Goal: Transaction & Acquisition: Book appointment/travel/reservation

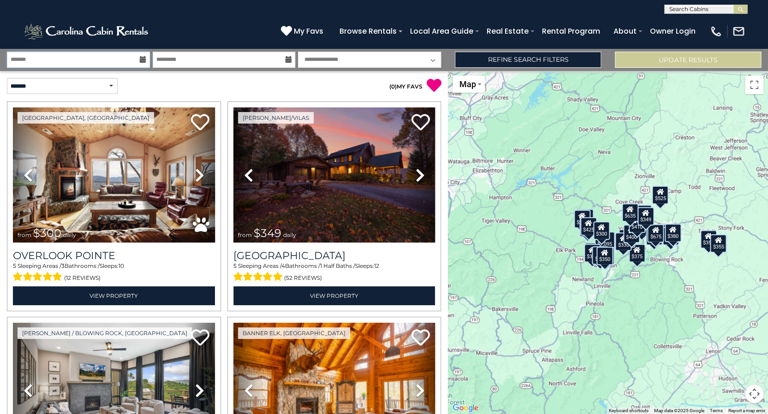
click at [82, 58] on input "text" at bounding box center [78, 60] width 143 height 16
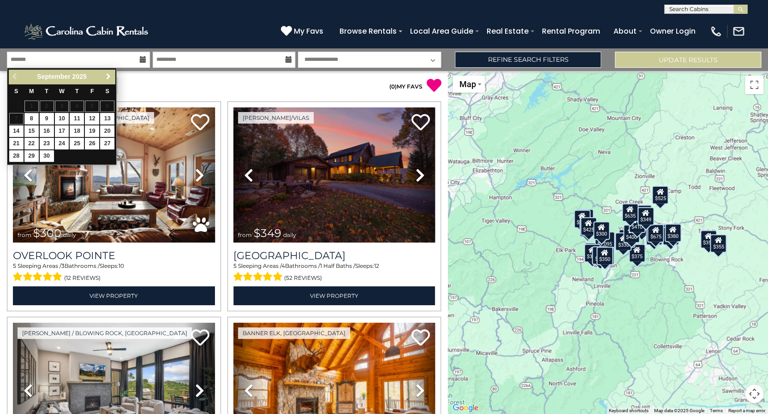
click at [106, 76] on span "Next" at bounding box center [108, 76] width 7 height 7
click at [95, 133] on link "17" at bounding box center [92, 131] width 14 height 12
type input "********"
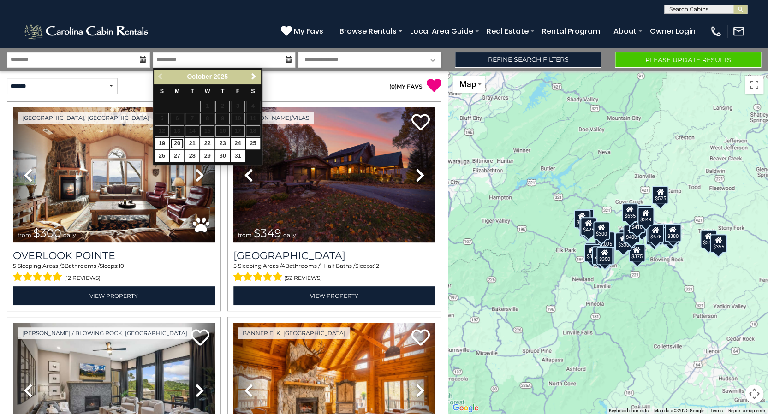
click at [178, 144] on link "20" at bounding box center [177, 144] width 14 height 12
type input "********"
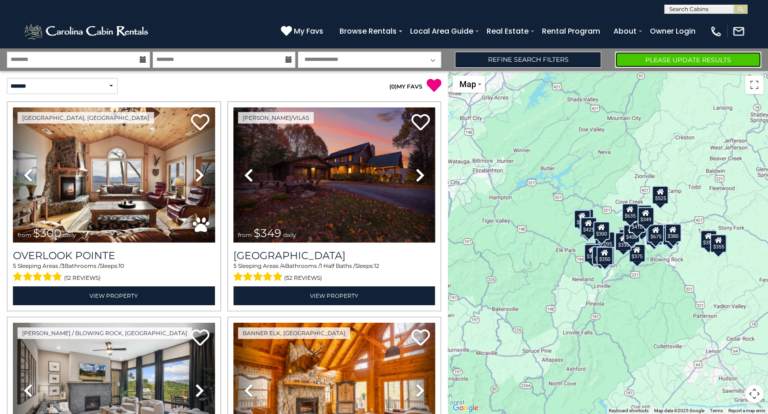
click at [653, 56] on button "Please Update Results" at bounding box center [688, 60] width 146 height 16
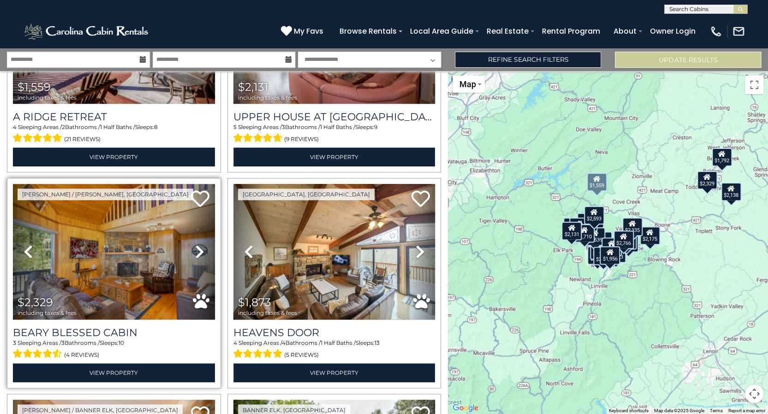
scroll to position [1880, 0]
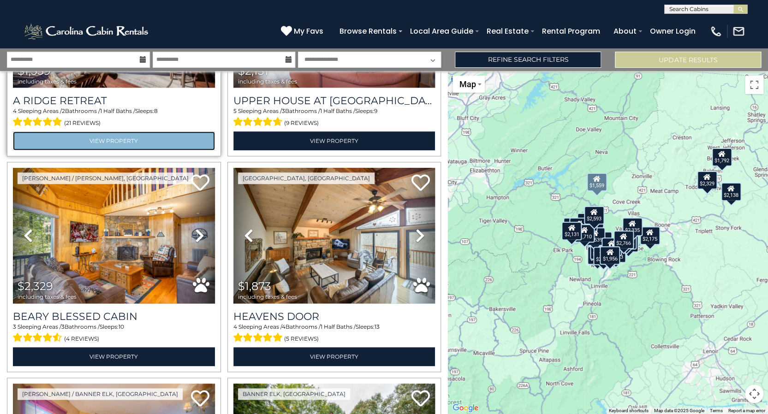
click at [98, 143] on link "View Property" at bounding box center [114, 140] width 202 height 19
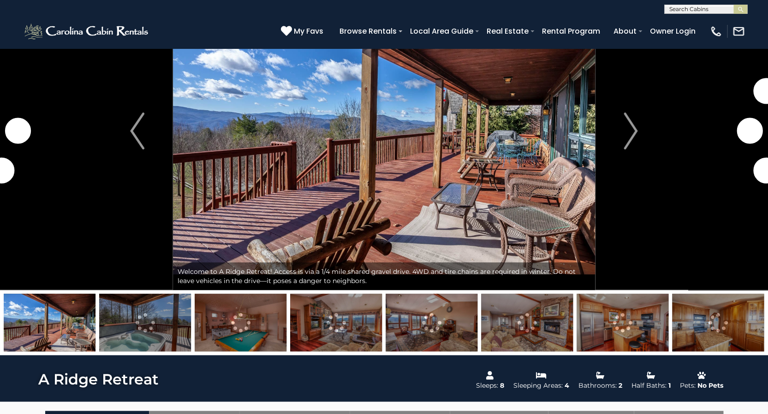
scroll to position [54, 0]
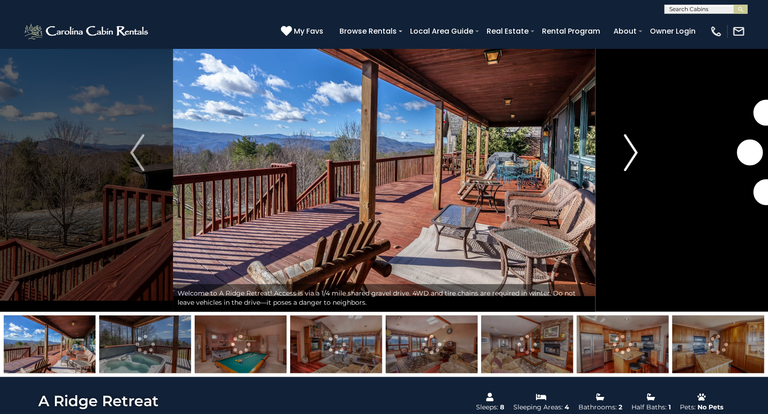
click at [638, 152] on button "Next" at bounding box center [630, 153] width 71 height 318
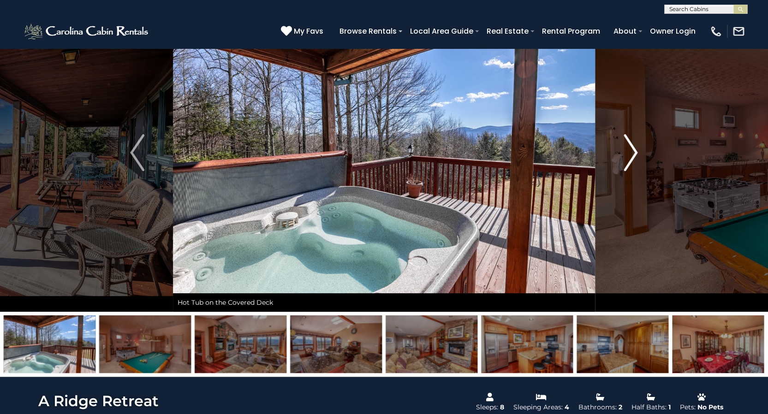
click at [638, 152] on button "Next" at bounding box center [630, 153] width 71 height 318
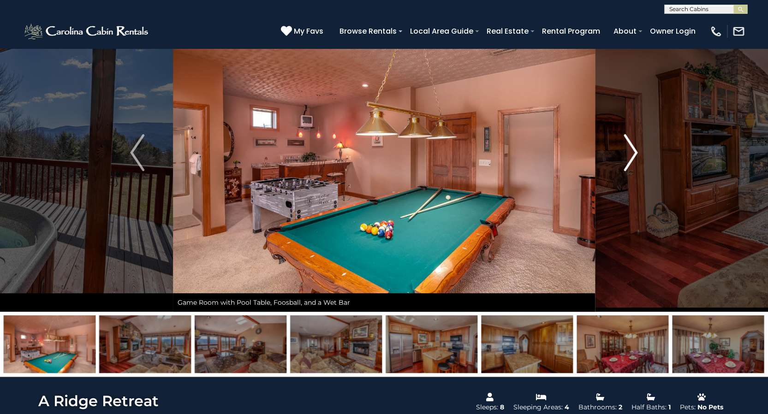
click at [638, 152] on button "Next" at bounding box center [630, 153] width 71 height 318
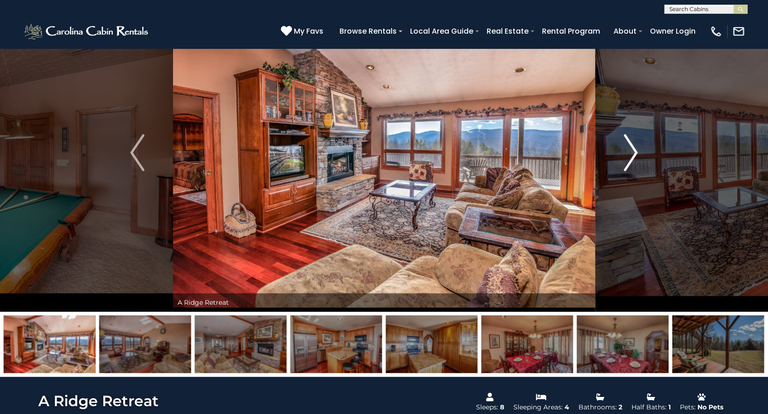
click at [638, 152] on button "Next" at bounding box center [630, 153] width 71 height 318
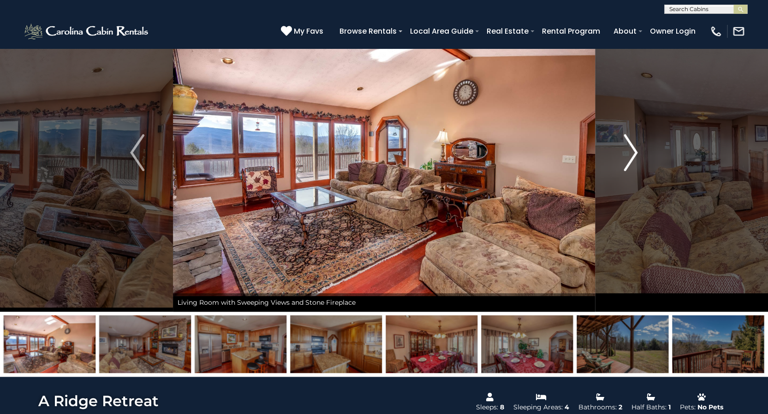
click at [638, 152] on button "Next" at bounding box center [630, 153] width 71 height 318
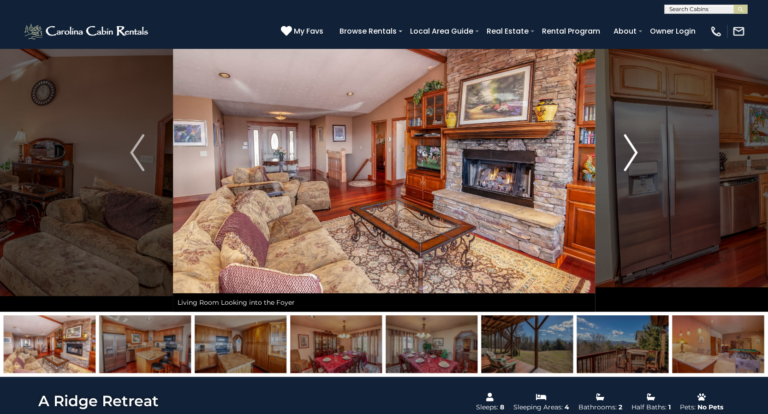
click at [638, 152] on button "Next" at bounding box center [630, 153] width 71 height 318
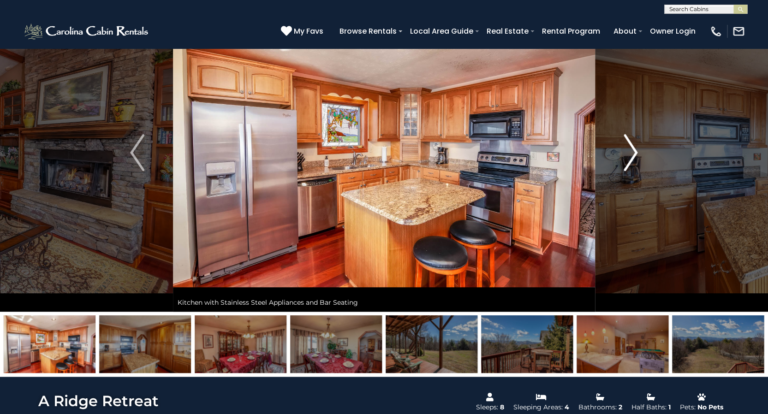
click at [638, 152] on button "Next" at bounding box center [630, 153] width 71 height 318
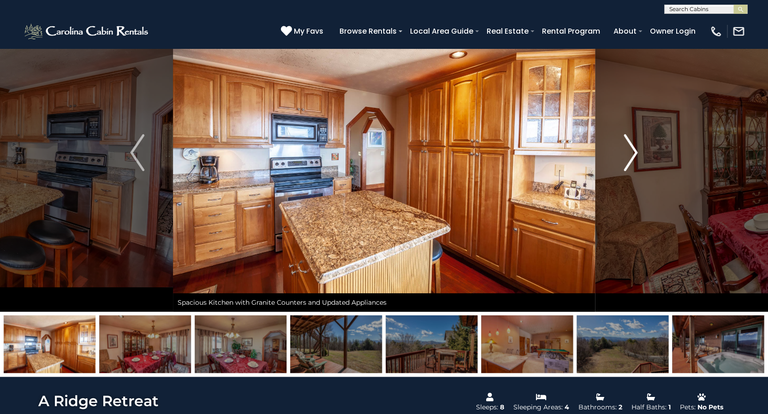
click at [638, 152] on button "Next" at bounding box center [630, 153] width 71 height 318
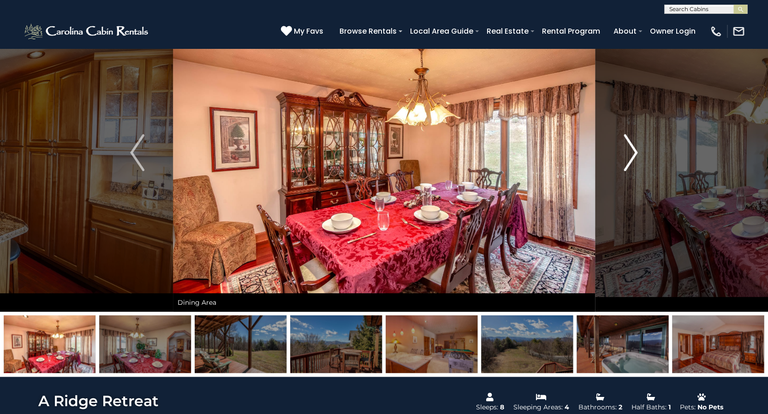
click at [638, 152] on button "Next" at bounding box center [630, 153] width 71 height 318
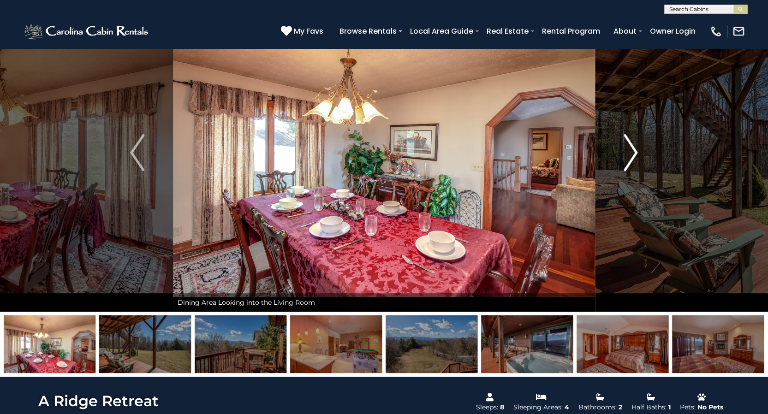
click at [638, 152] on button "Next" at bounding box center [630, 153] width 71 height 318
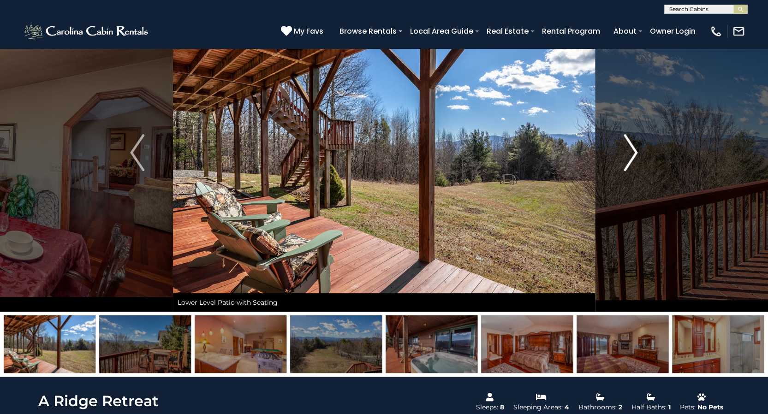
click at [638, 152] on button "Next" at bounding box center [630, 153] width 71 height 318
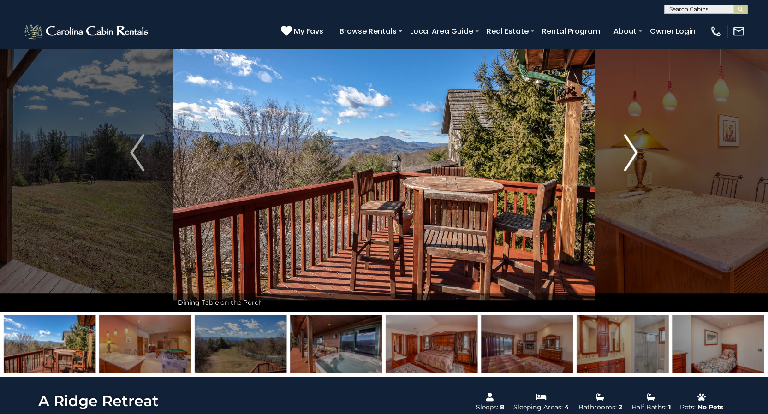
click at [638, 152] on button "Next" at bounding box center [630, 153] width 71 height 318
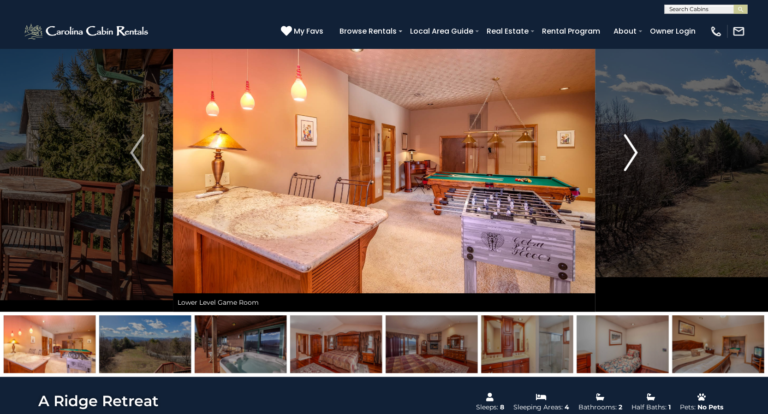
click at [638, 152] on button "Next" at bounding box center [630, 153] width 71 height 318
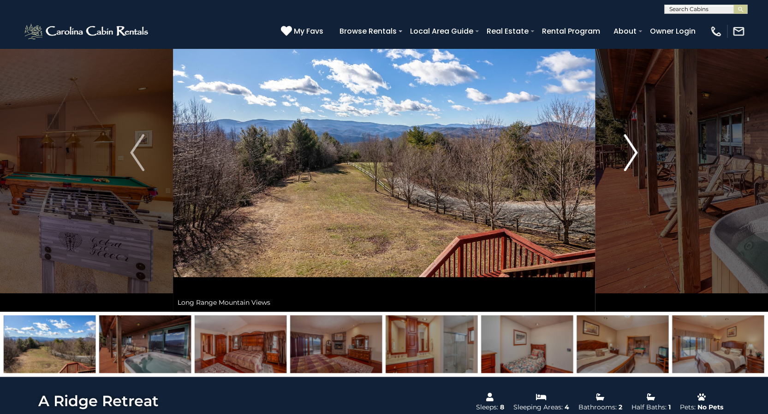
click at [638, 152] on button "Next" at bounding box center [630, 153] width 71 height 318
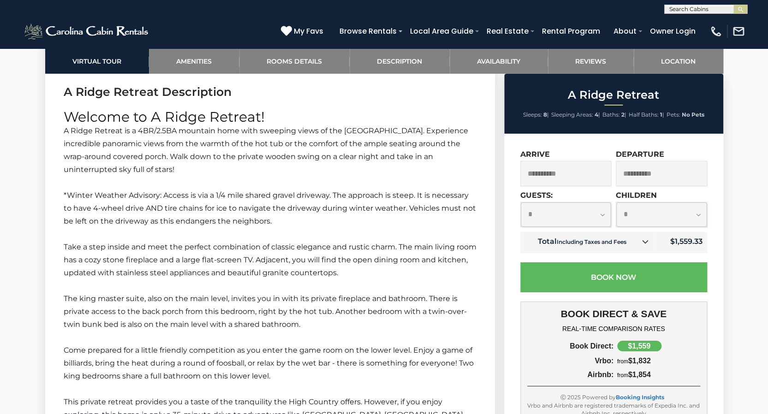
scroll to position [1261, 0]
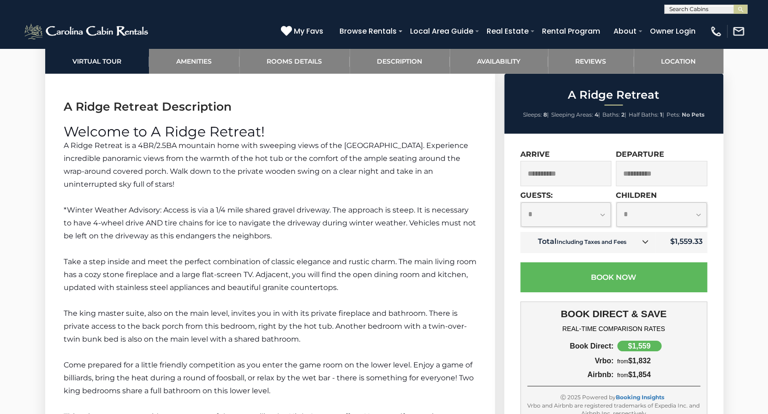
select select "*"
click option "*" at bounding box center [0, 0] width 0 height 0
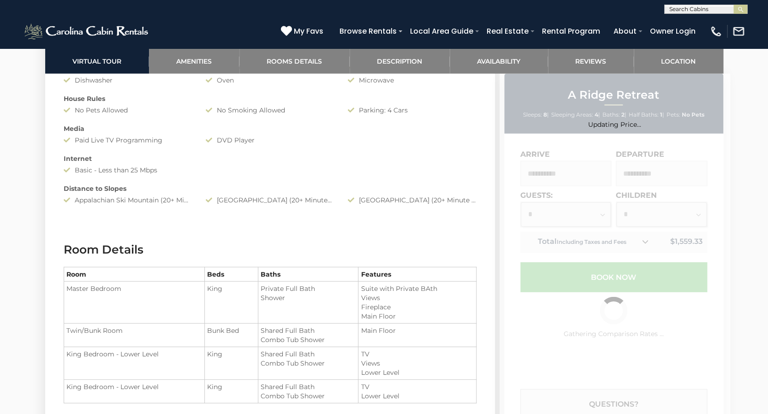
scroll to position [807, 0]
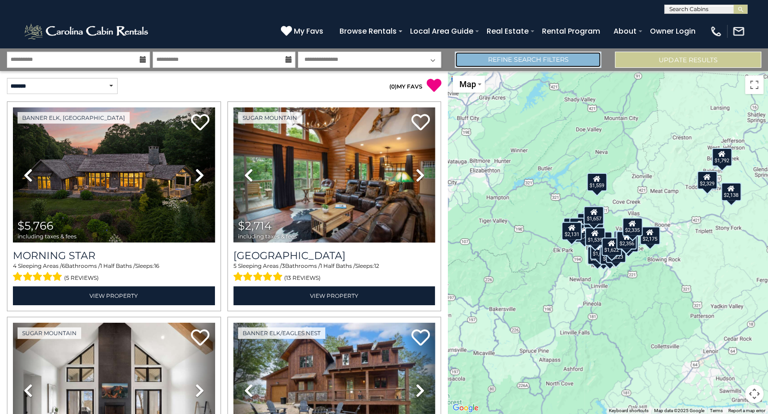
click at [518, 62] on link "Refine Search Filters" at bounding box center [528, 60] width 146 height 16
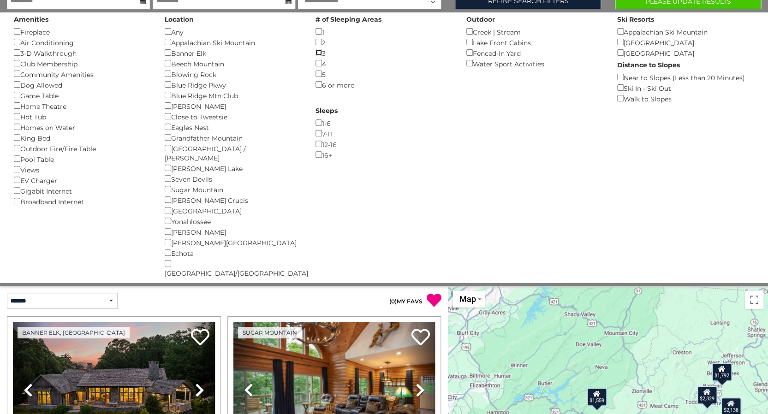
scroll to position [30, 0]
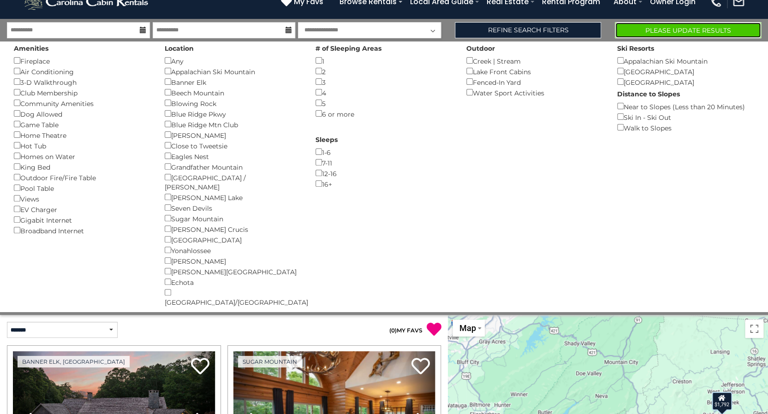
click at [642, 30] on button "Please Update Results" at bounding box center [688, 30] width 146 height 16
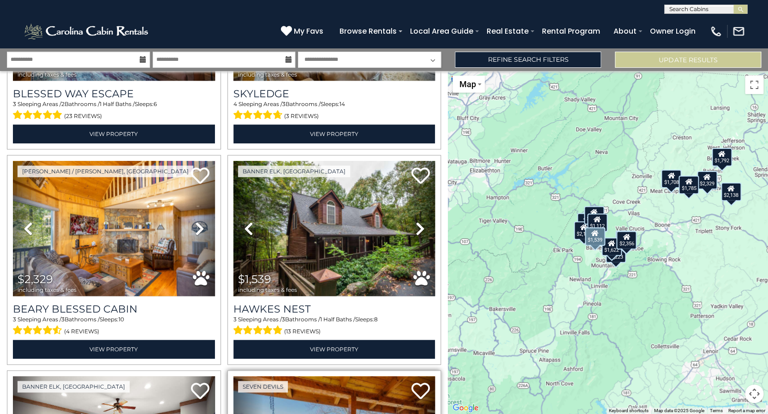
scroll to position [376, 0]
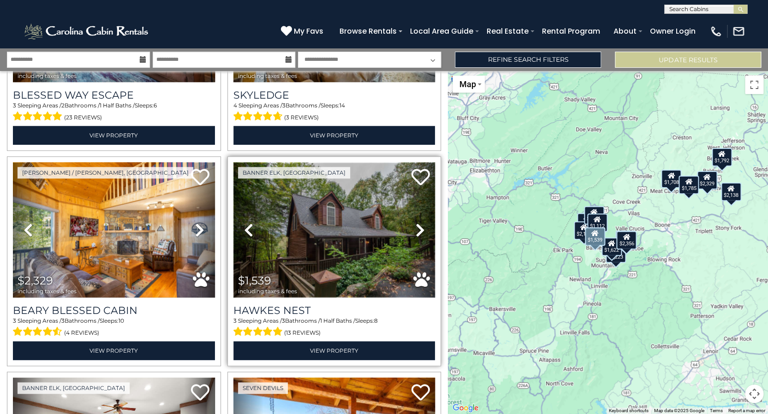
click at [365, 233] on img at bounding box center [334, 229] width 202 height 135
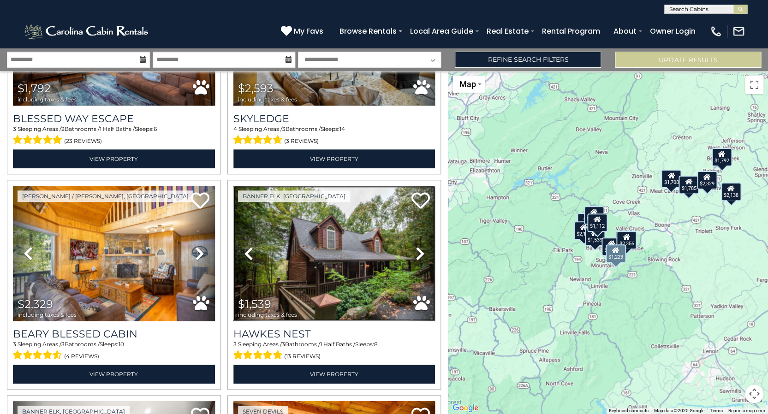
scroll to position [275, 0]
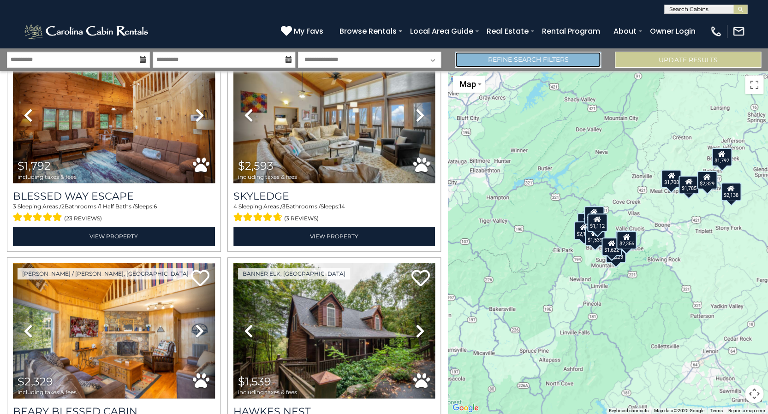
click at [509, 66] on link "Refine Search Filters" at bounding box center [528, 60] width 146 height 16
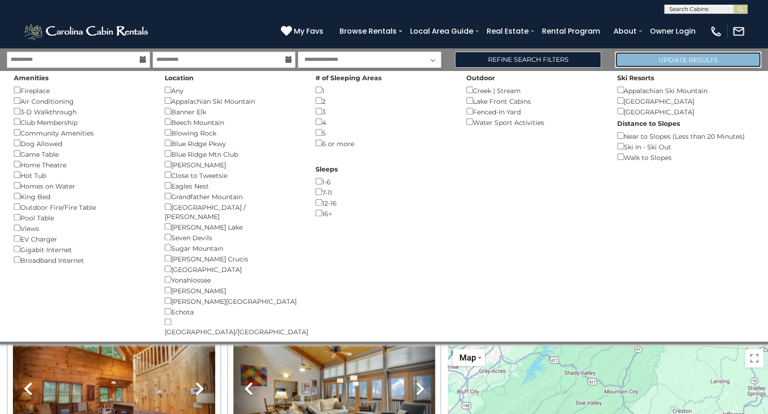
click at [653, 61] on button "Update Results" at bounding box center [688, 60] width 146 height 16
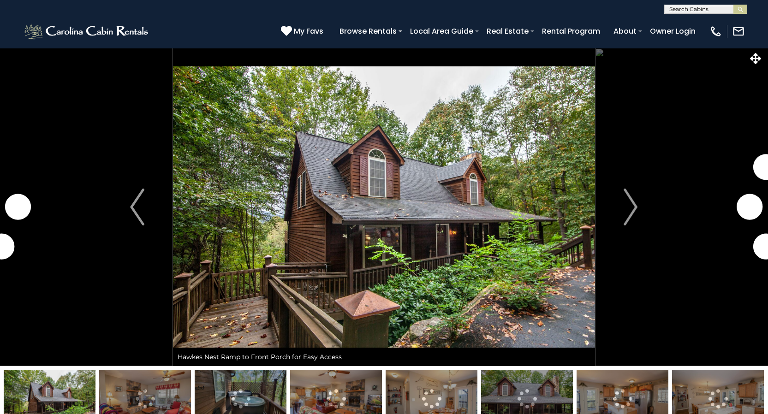
scroll to position [75, 0]
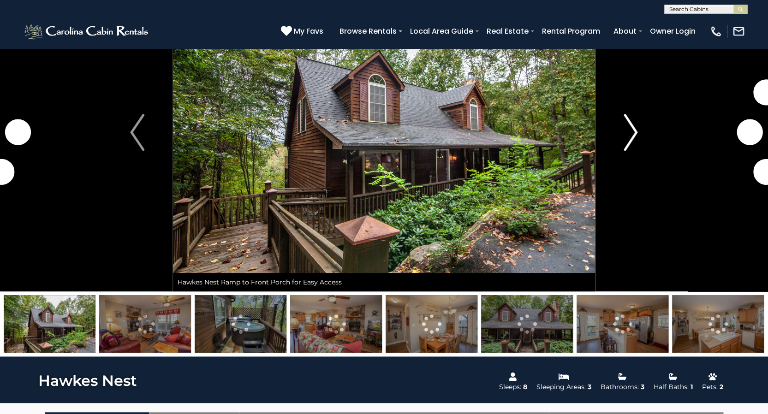
click at [627, 129] on img "Next" at bounding box center [631, 132] width 14 height 37
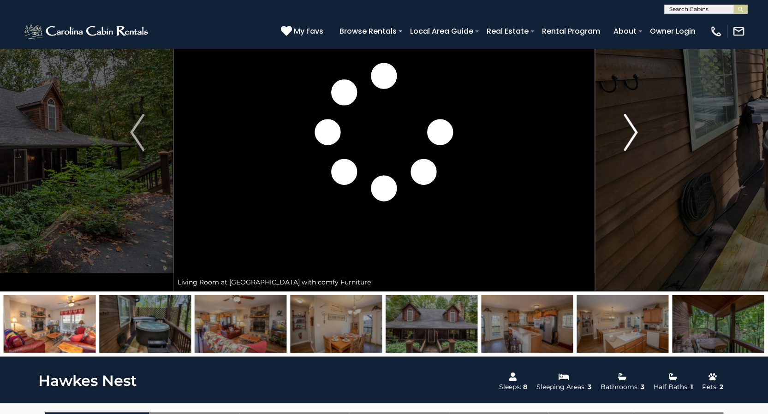
click at [632, 129] on img "Next" at bounding box center [631, 132] width 14 height 37
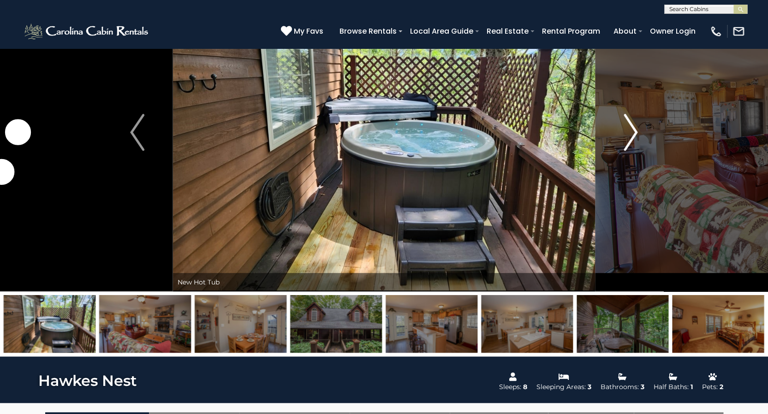
click at [632, 129] on img "Next" at bounding box center [631, 132] width 14 height 37
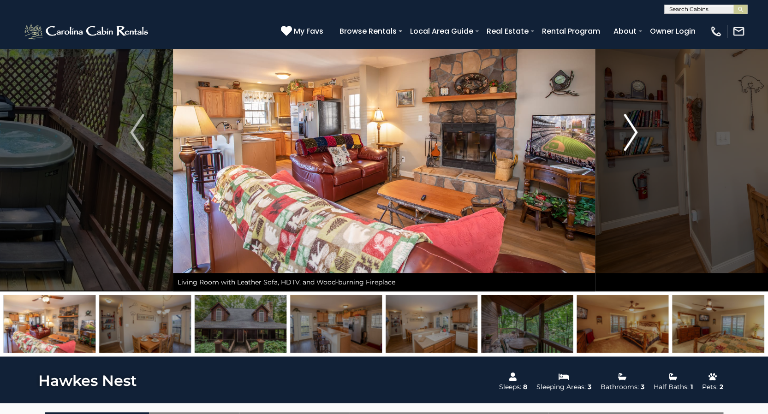
click at [632, 129] on img "Next" at bounding box center [631, 132] width 14 height 37
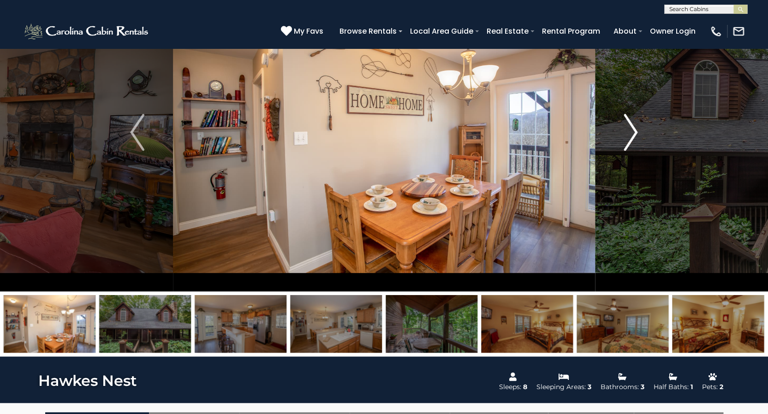
click at [632, 129] on img "Next" at bounding box center [631, 132] width 14 height 37
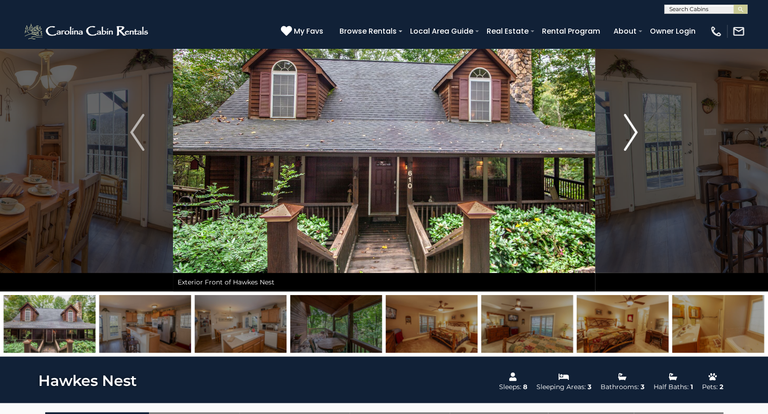
click at [632, 131] on img "Next" at bounding box center [631, 132] width 14 height 37
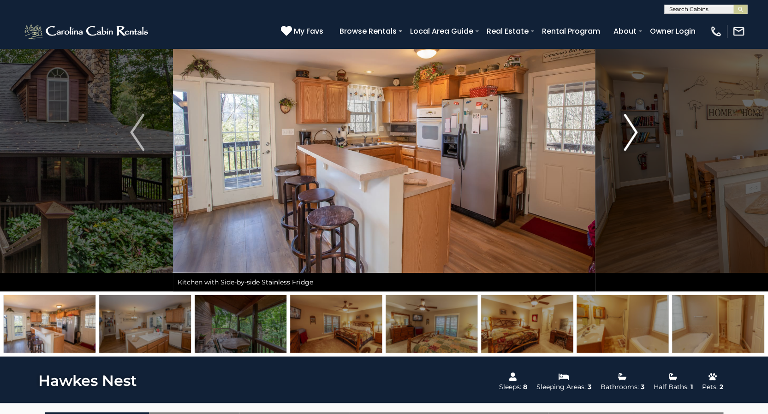
click at [632, 131] on img "Next" at bounding box center [631, 132] width 14 height 37
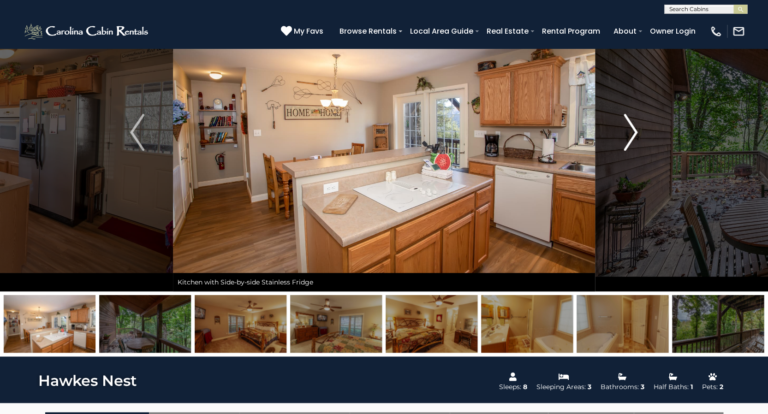
click at [632, 135] on img "Next" at bounding box center [631, 132] width 14 height 37
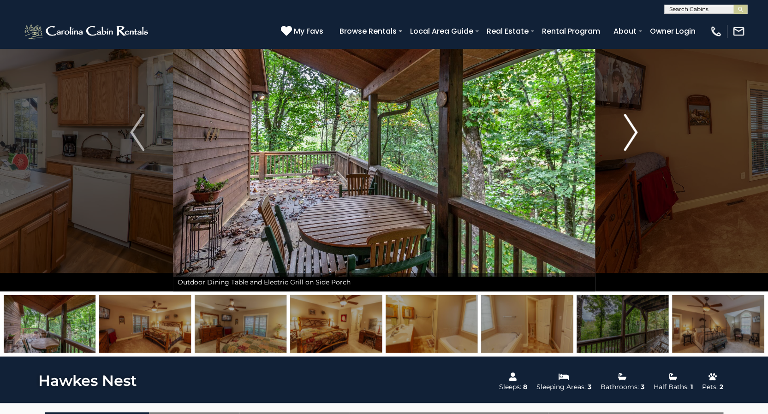
click at [632, 135] on img "Next" at bounding box center [631, 132] width 14 height 37
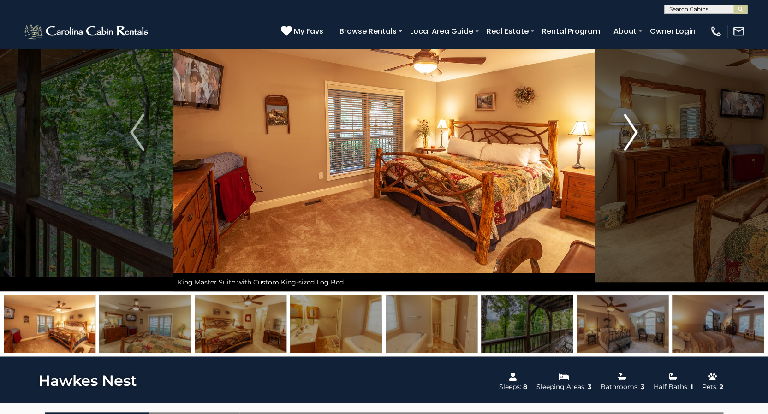
click at [632, 135] on img "Next" at bounding box center [631, 132] width 14 height 37
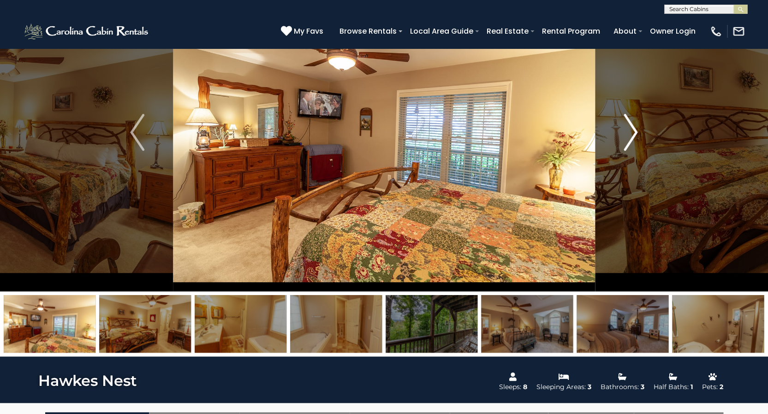
click at [632, 136] on img "Next" at bounding box center [631, 132] width 14 height 37
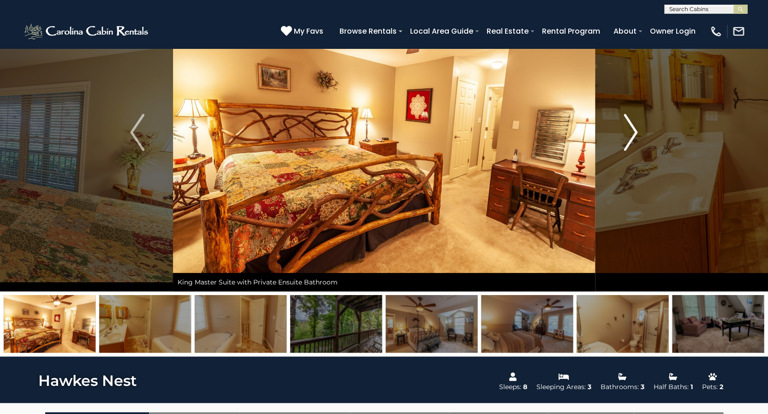
click at [632, 137] on img "Next" at bounding box center [631, 132] width 14 height 37
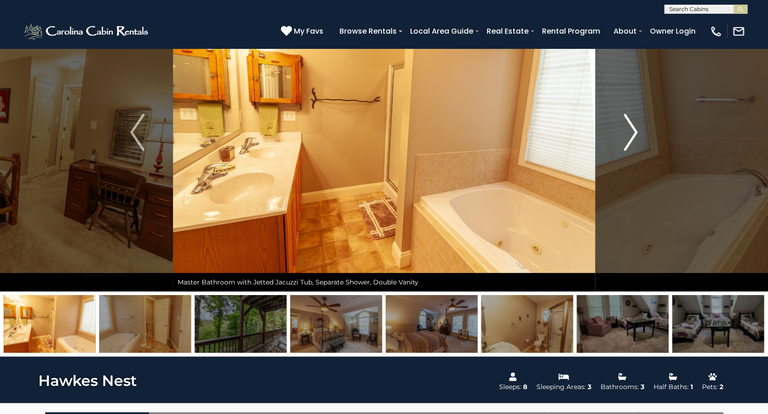
click at [632, 137] on img "Next" at bounding box center [631, 132] width 14 height 37
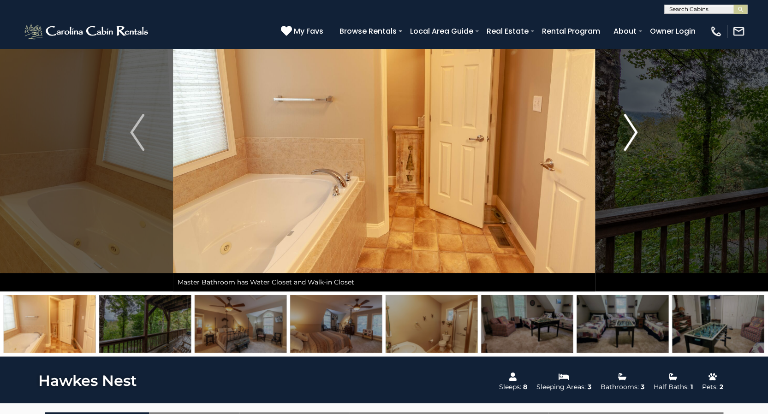
click at [632, 137] on img "Next" at bounding box center [631, 132] width 14 height 37
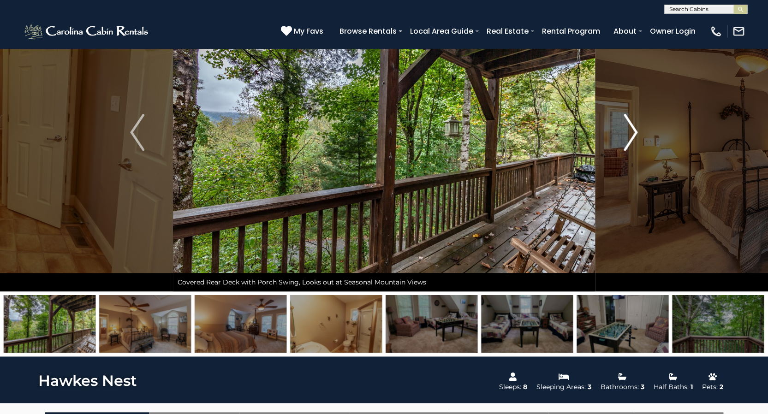
click at [632, 137] on img "Next" at bounding box center [631, 132] width 14 height 37
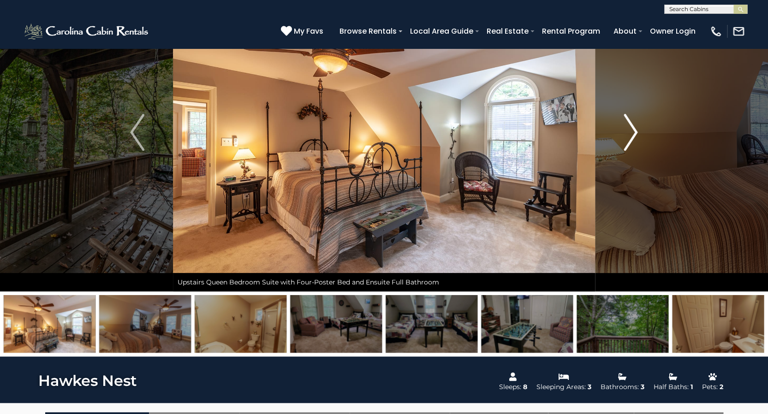
click at [632, 137] on img "Next" at bounding box center [631, 132] width 14 height 37
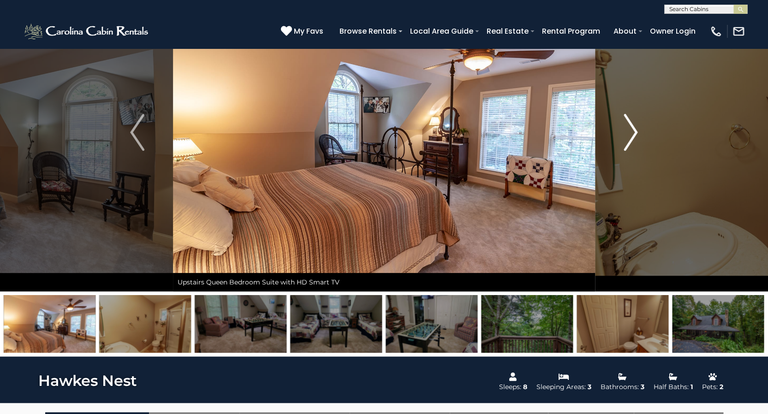
click at [634, 142] on img "Next" at bounding box center [631, 132] width 14 height 37
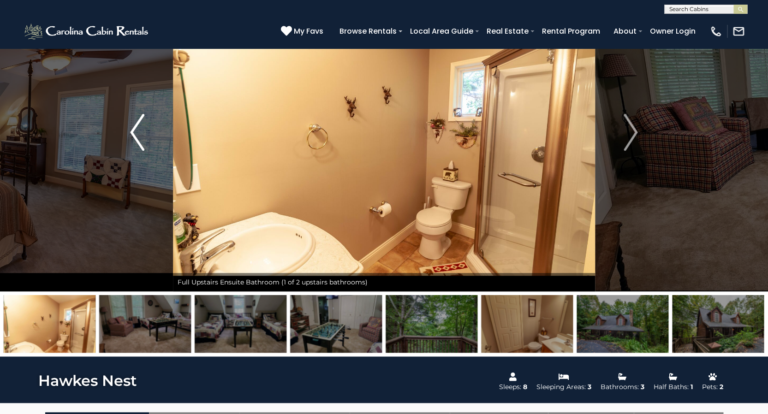
scroll to position [76, 0]
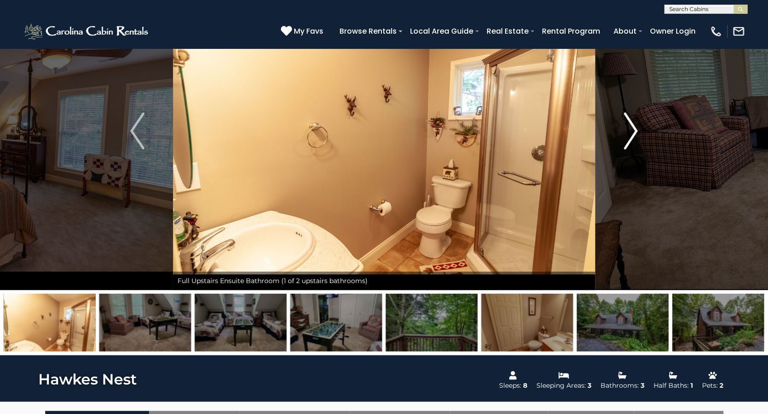
click at [627, 125] on img "Next" at bounding box center [631, 131] width 14 height 37
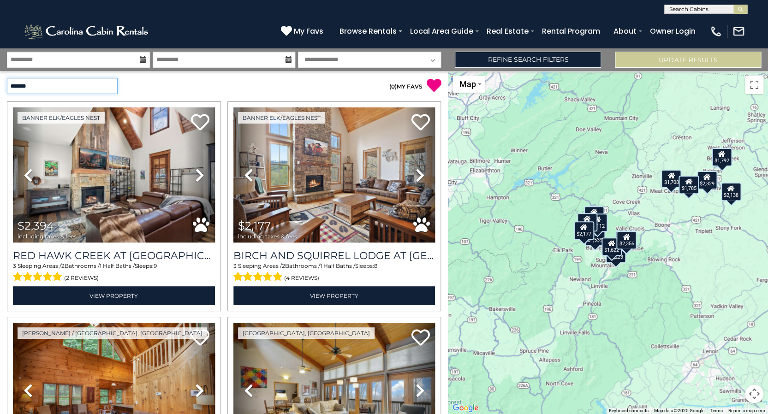
select select "*********"
click option "**********" at bounding box center [0, 0] width 0 height 0
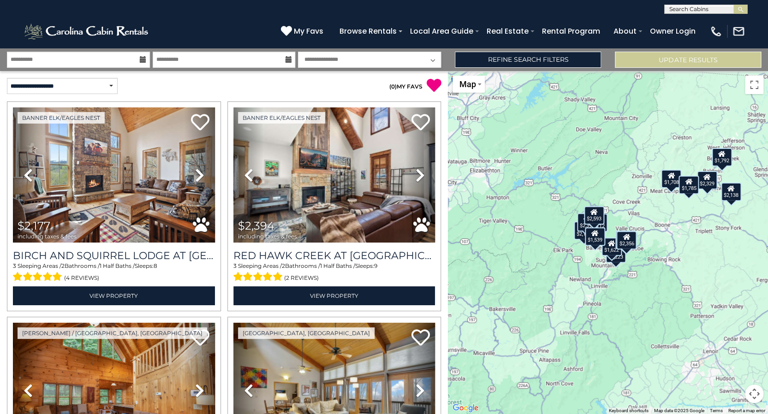
click at [251, 86] on p "( 0 ) MY FAVS" at bounding box center [332, 85] width 217 height 15
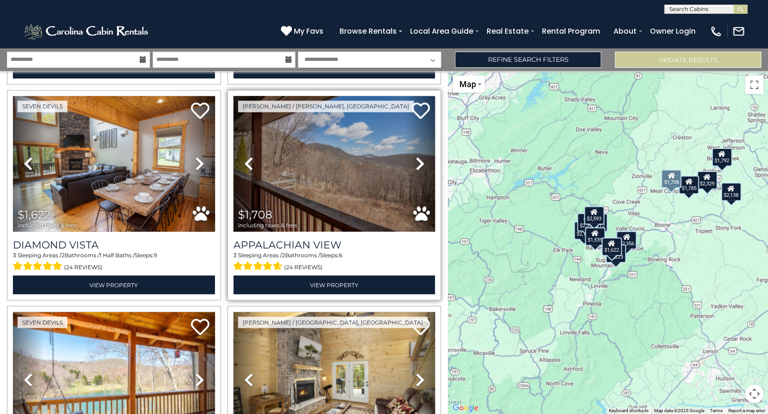
scroll to position [697, 0]
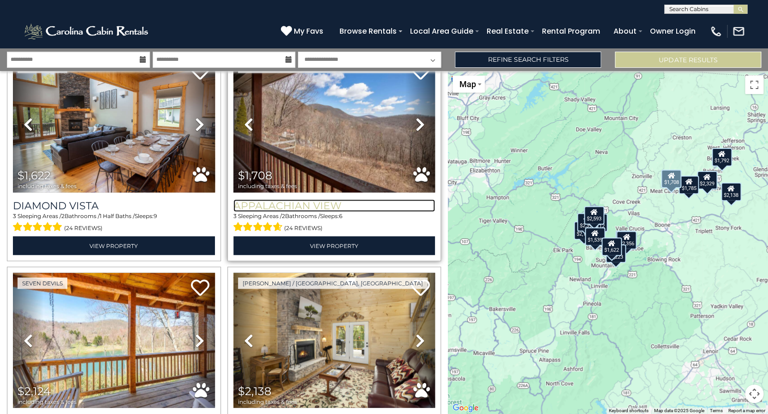
click at [326, 204] on h3 "Appalachian View" at bounding box center [334, 205] width 202 height 12
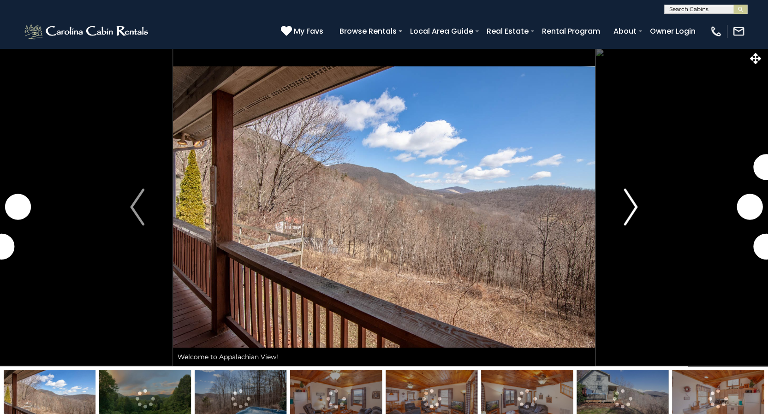
click at [617, 202] on button "Next" at bounding box center [630, 207] width 71 height 318
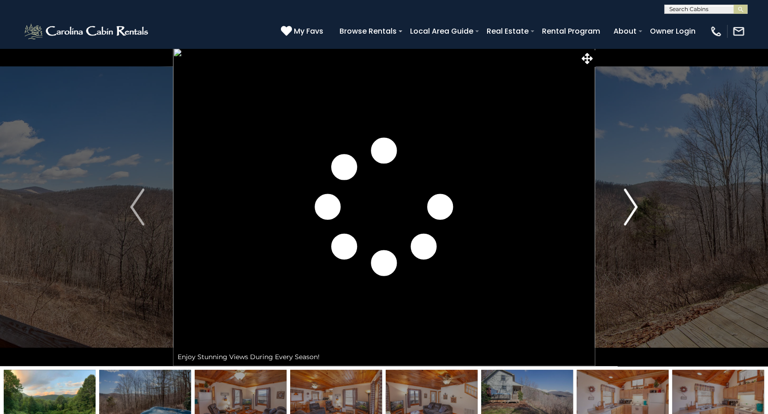
click at [629, 205] on img "Next" at bounding box center [631, 207] width 14 height 37
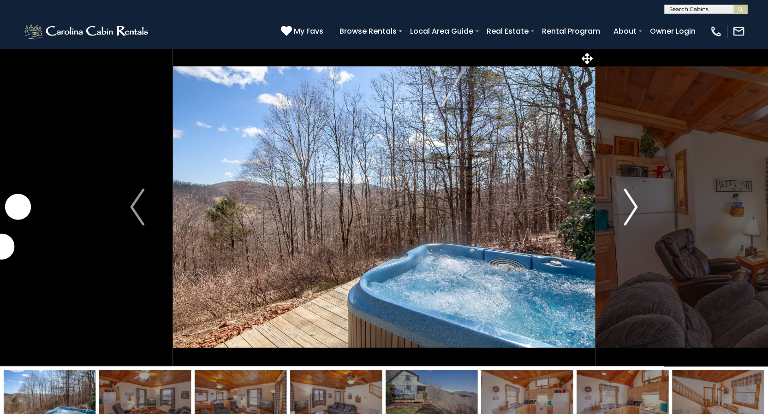
click at [629, 205] on img "Next" at bounding box center [631, 207] width 14 height 37
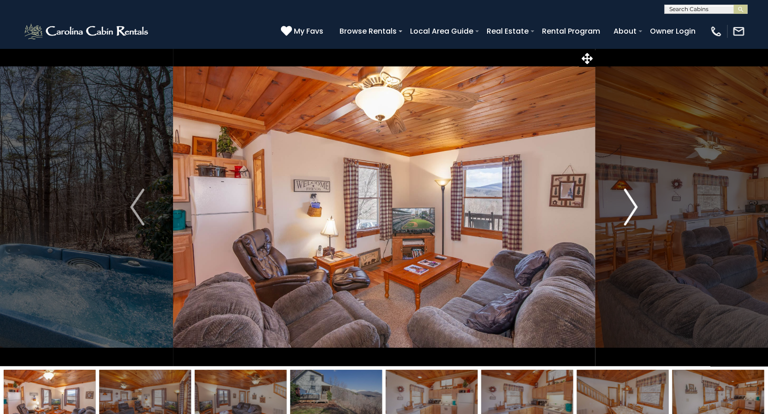
click at [629, 205] on img "Next" at bounding box center [631, 207] width 14 height 37
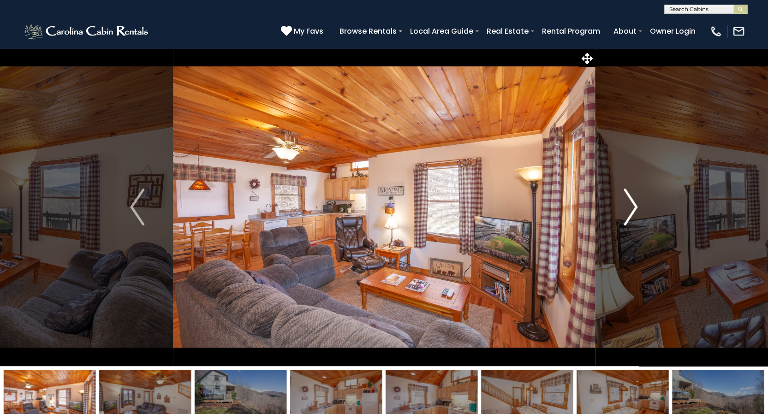
click at [629, 205] on img "Next" at bounding box center [631, 207] width 14 height 37
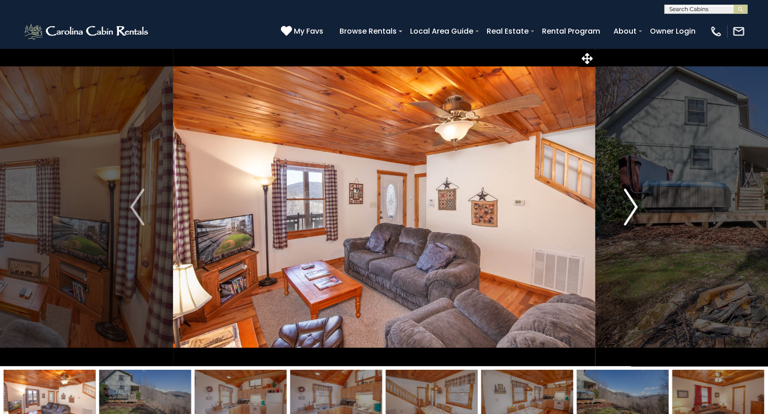
click at [629, 205] on img "Next" at bounding box center [631, 207] width 14 height 37
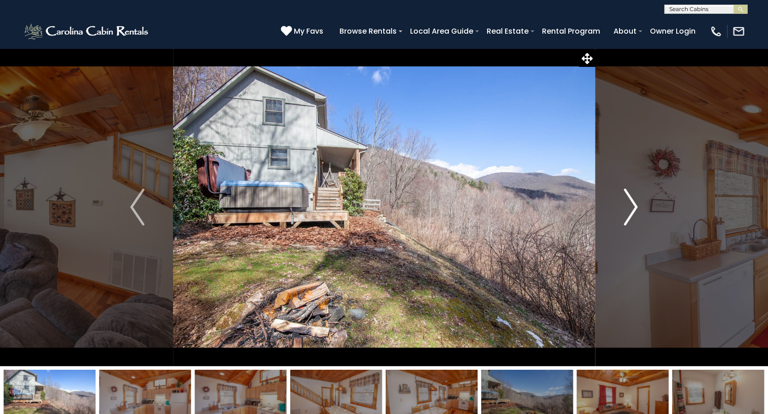
click at [629, 205] on img "Next" at bounding box center [631, 207] width 14 height 37
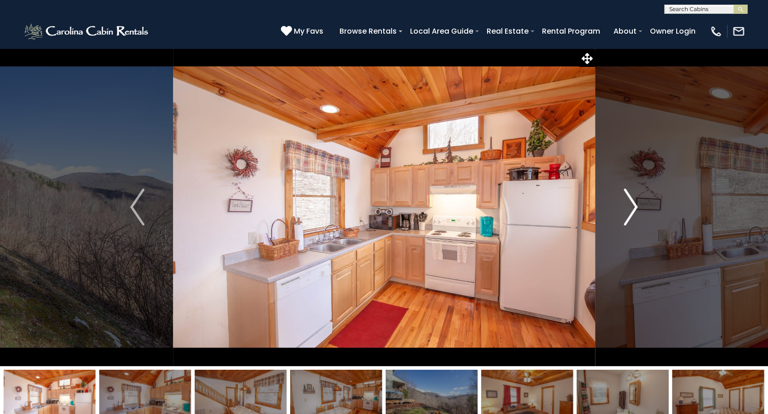
click at [628, 205] on img "Next" at bounding box center [631, 207] width 14 height 37
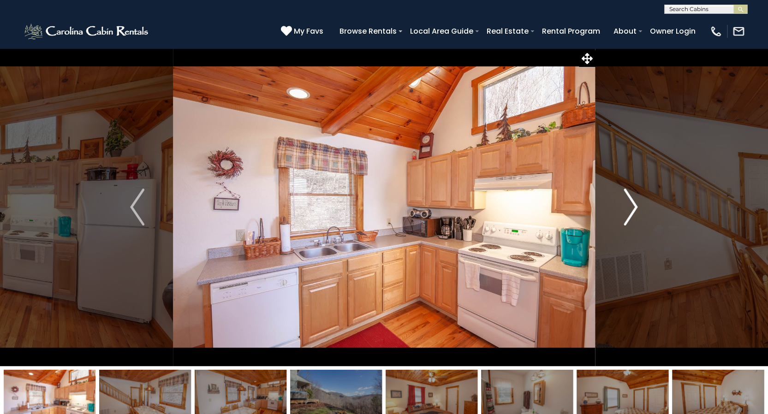
click at [628, 205] on img "Next" at bounding box center [631, 207] width 14 height 37
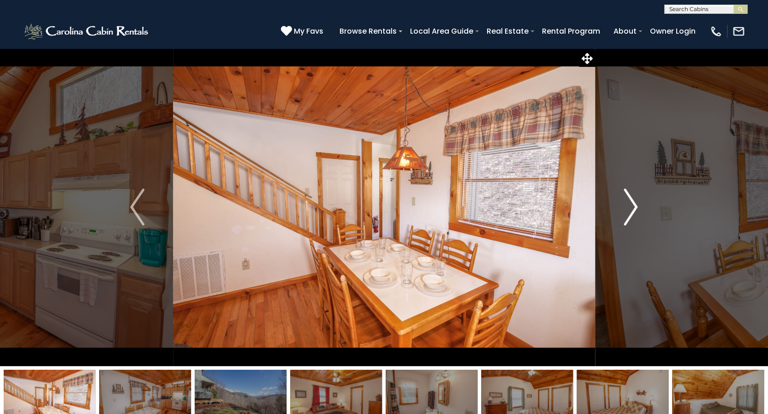
click at [627, 205] on img "Next" at bounding box center [631, 207] width 14 height 37
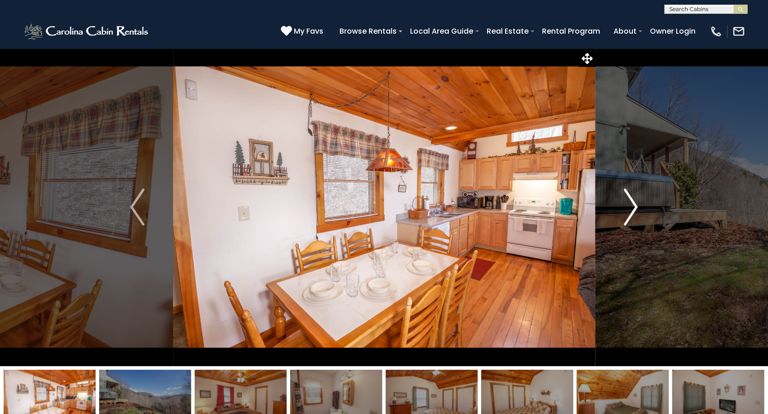
click at [627, 205] on img "Next" at bounding box center [631, 207] width 14 height 37
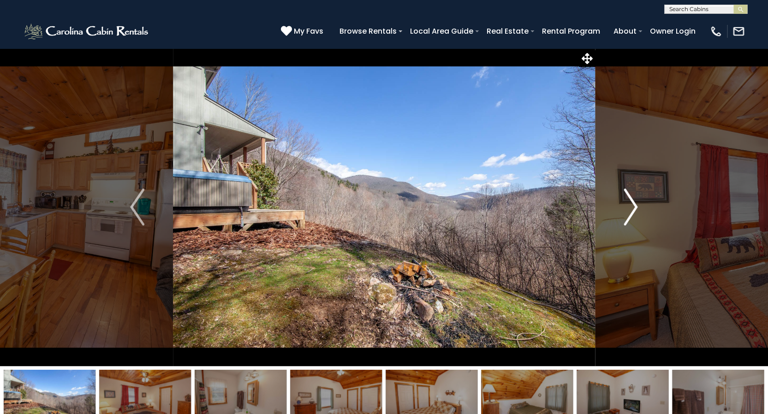
click at [627, 205] on img "Next" at bounding box center [631, 207] width 14 height 37
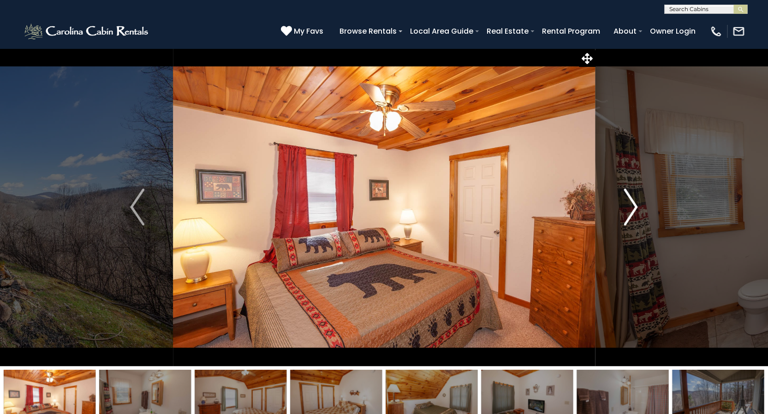
click at [627, 205] on img "Next" at bounding box center [631, 207] width 14 height 37
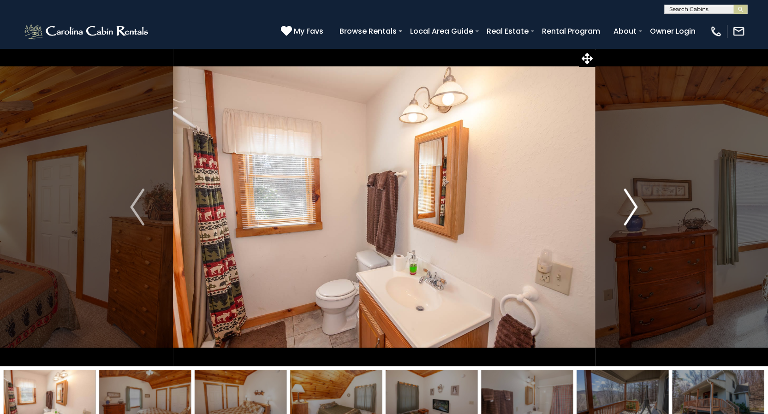
click at [627, 205] on img "Next" at bounding box center [631, 207] width 14 height 37
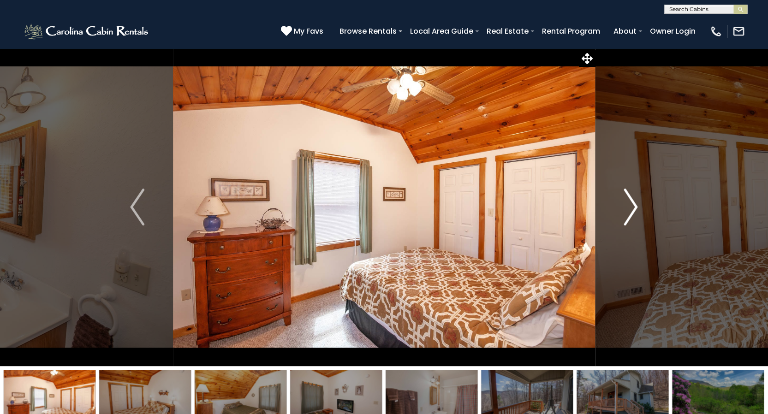
click at [627, 206] on img "Next" at bounding box center [631, 207] width 14 height 37
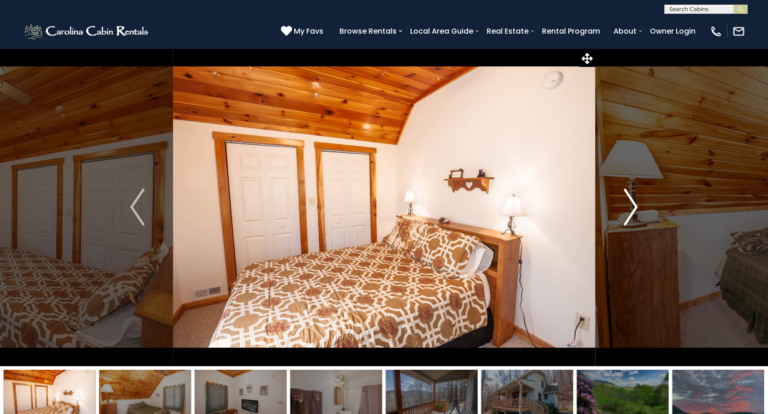
click at [627, 205] on img "Next" at bounding box center [631, 207] width 14 height 37
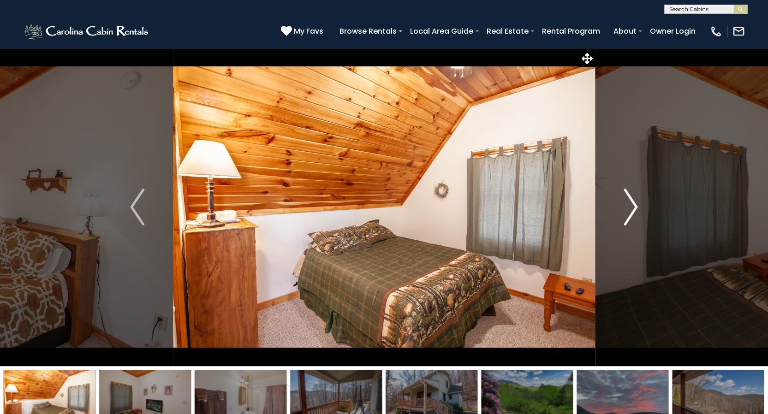
click at [627, 205] on img "Next" at bounding box center [631, 207] width 14 height 37
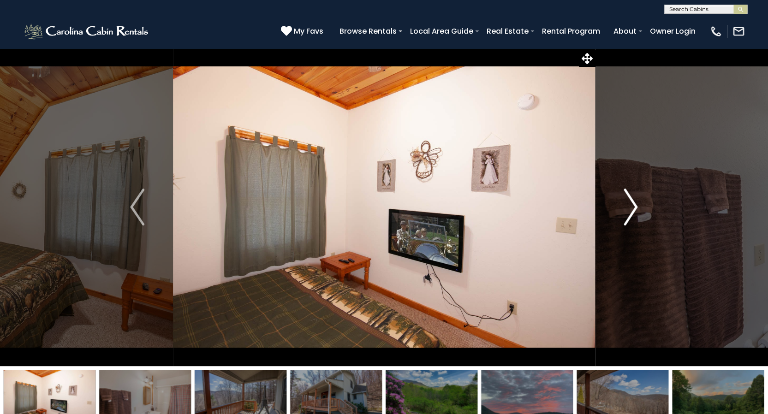
click at [627, 205] on img "Next" at bounding box center [631, 207] width 14 height 37
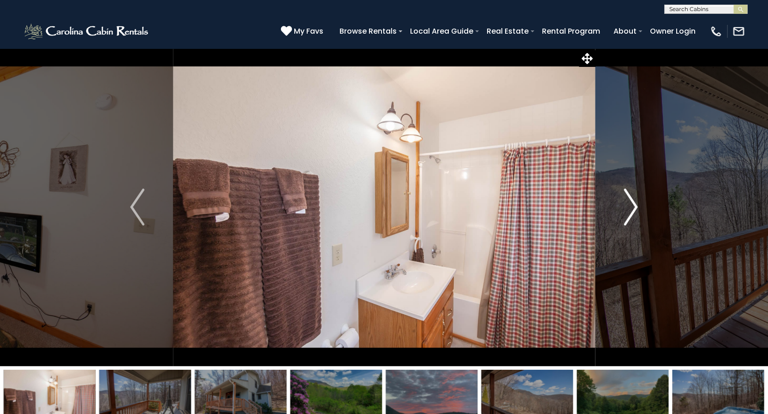
click at [626, 196] on img "Next" at bounding box center [631, 207] width 14 height 37
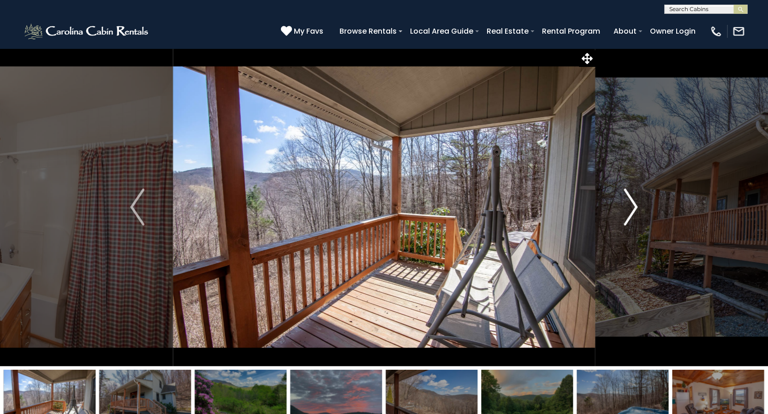
click at [626, 196] on img "Next" at bounding box center [631, 207] width 14 height 37
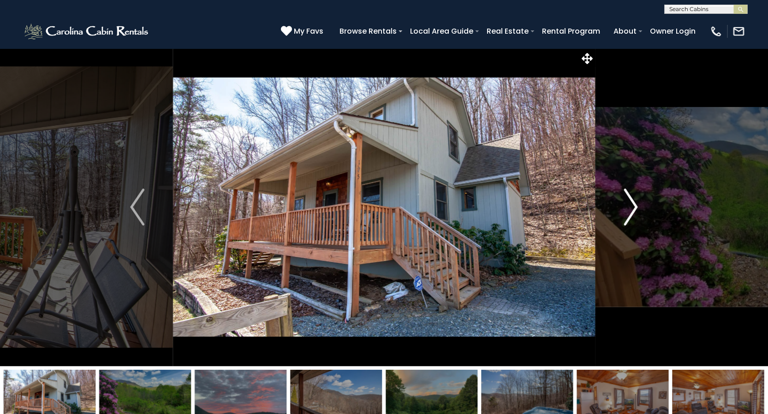
click at [626, 196] on img "Next" at bounding box center [631, 207] width 14 height 37
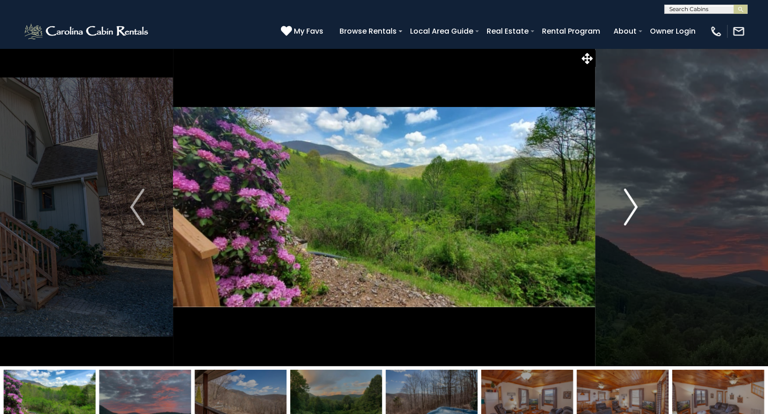
click at [629, 192] on img "Next" at bounding box center [631, 207] width 14 height 37
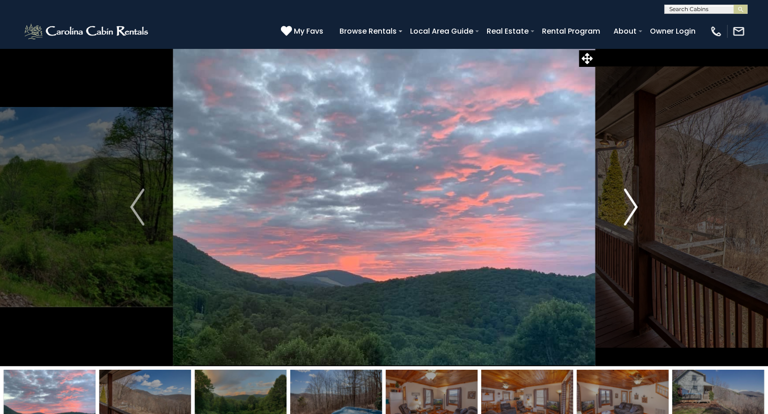
click at [629, 192] on img "Next" at bounding box center [631, 207] width 14 height 37
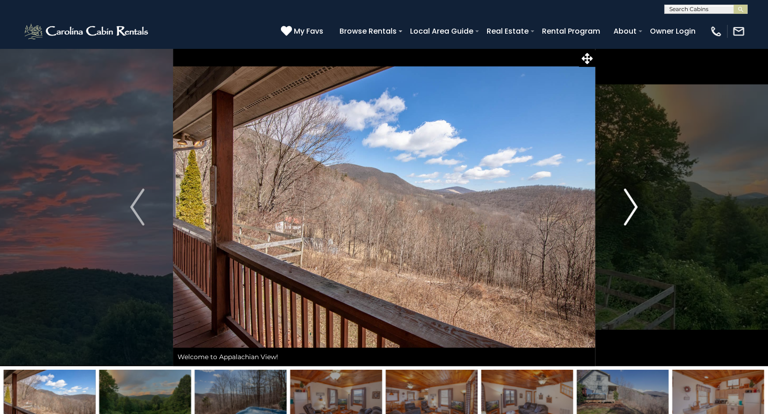
click at [631, 198] on img "Next" at bounding box center [631, 207] width 14 height 37
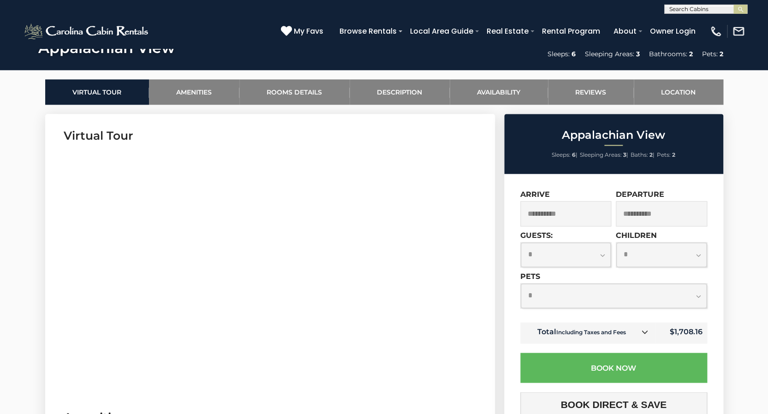
scroll to position [490, 0]
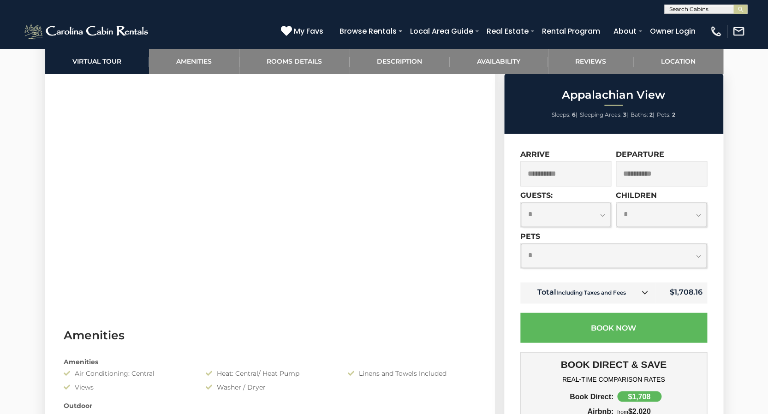
select select "*"
click option "*" at bounding box center [0, 0] width 0 height 0
select select "*"
click option "*" at bounding box center [0, 0] width 0 height 0
select select "*"
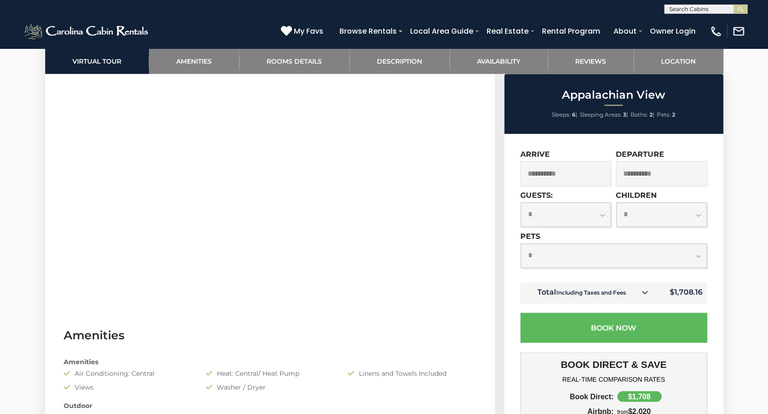
click option "*" at bounding box center [0, 0] width 0 height 0
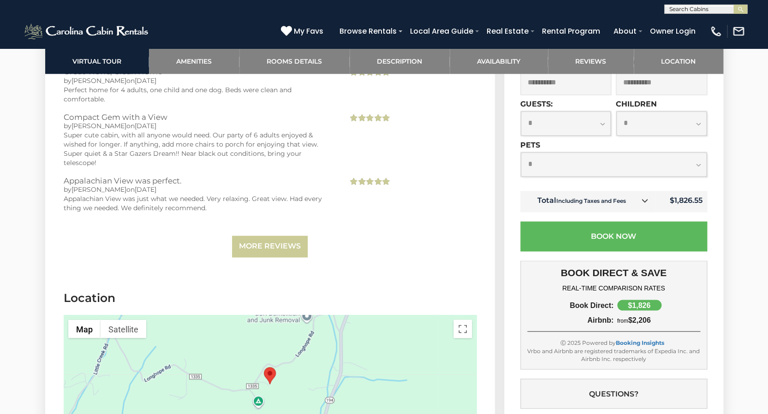
scroll to position [2016, 0]
